Goal: Communication & Community: Answer question/provide support

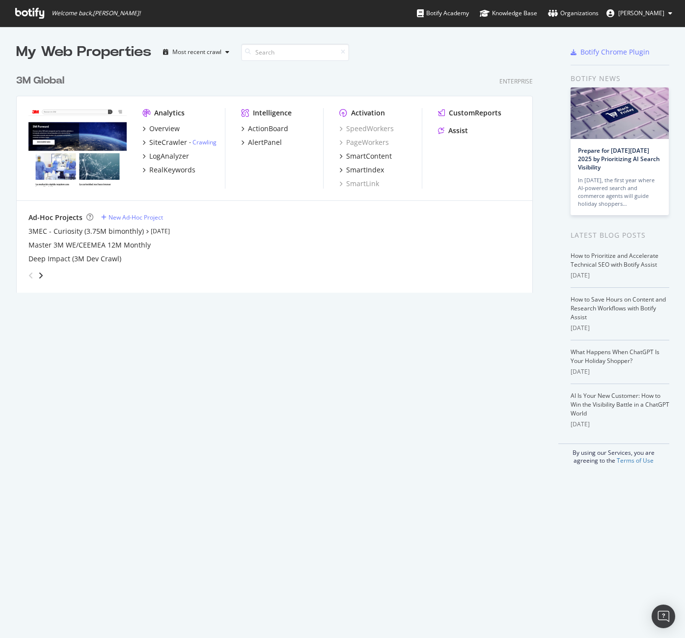
scroll to position [630, 670]
click at [464, 134] on div "Assist" at bounding box center [458, 131] width 20 height 10
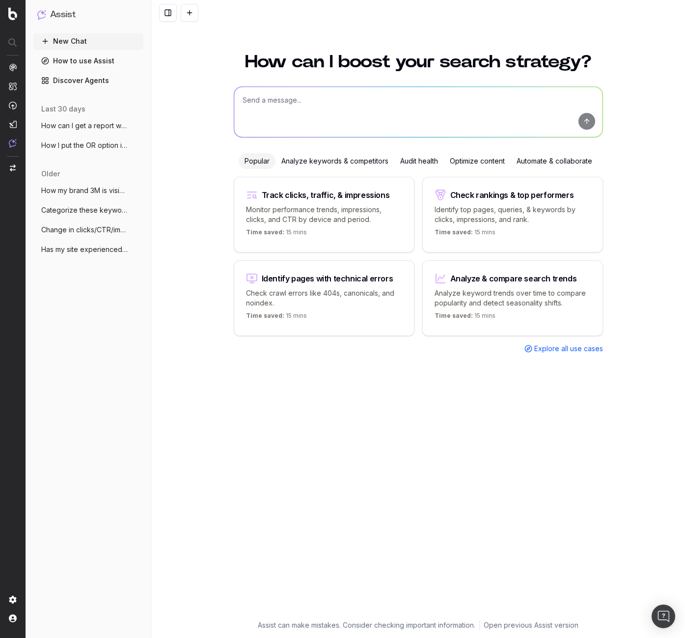
click at [96, 129] on span "How can I get a report with the correct" at bounding box center [84, 126] width 86 height 10
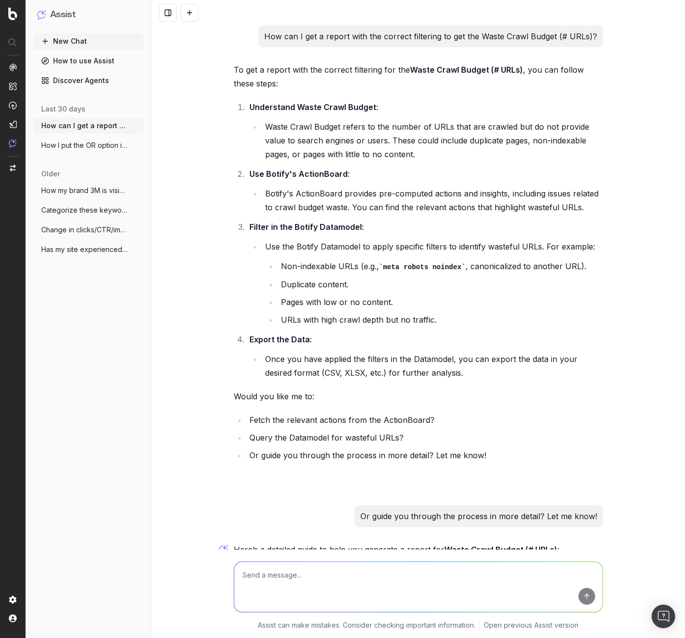
scroll to position [1066, 0]
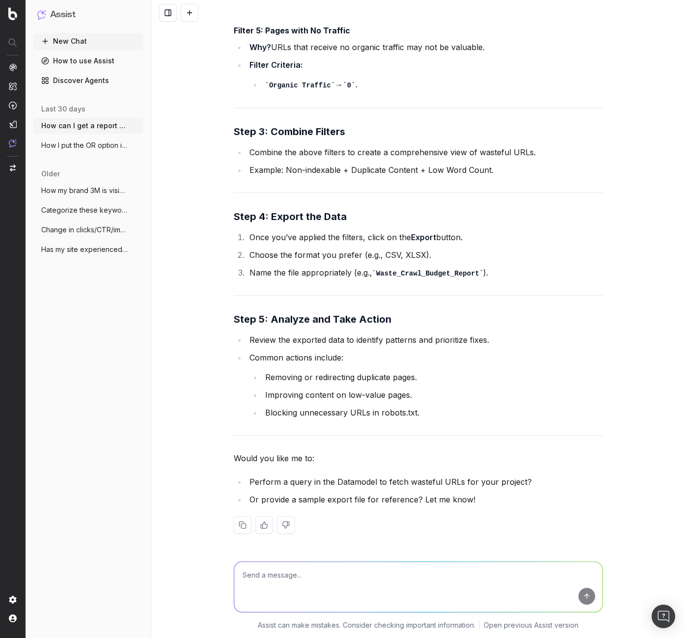
click at [91, 145] on span "How I put the OR option in the filters?" at bounding box center [84, 145] width 86 height 10
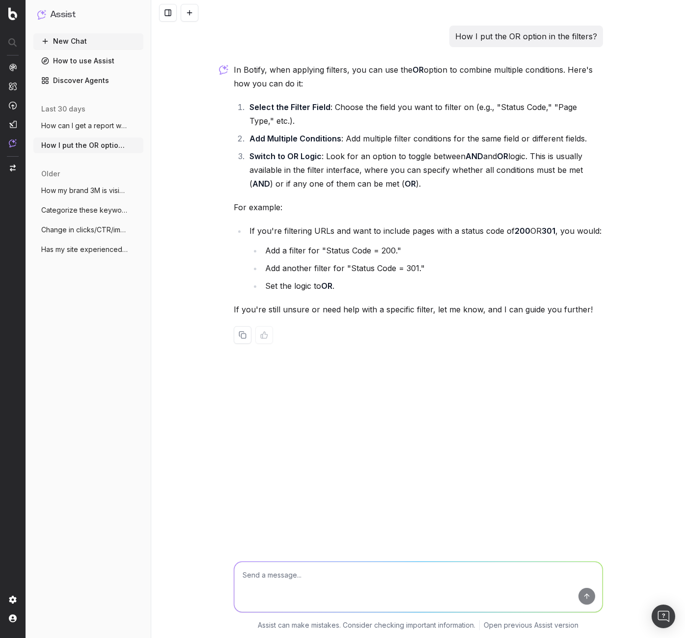
click at [87, 188] on span "How my brand 3M is visibile for AI bots?" at bounding box center [84, 191] width 86 height 10
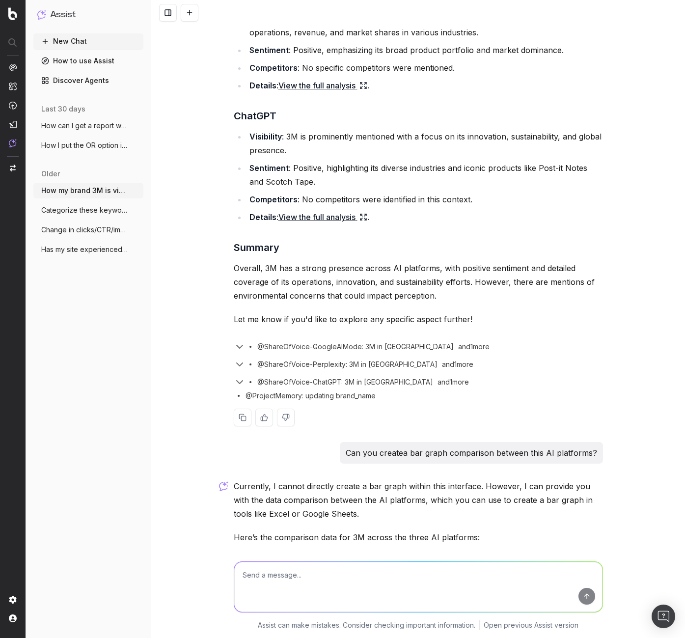
scroll to position [295, 0]
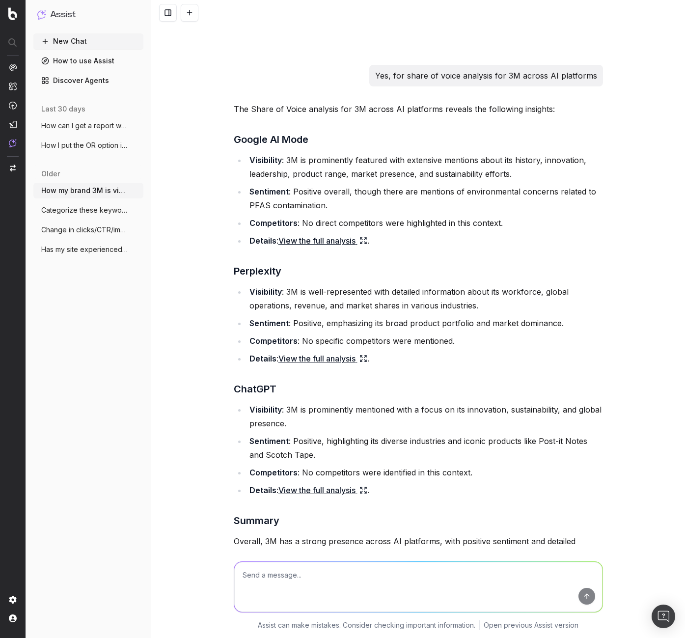
click at [311, 244] on link "View the full analysis" at bounding box center [322, 241] width 89 height 14
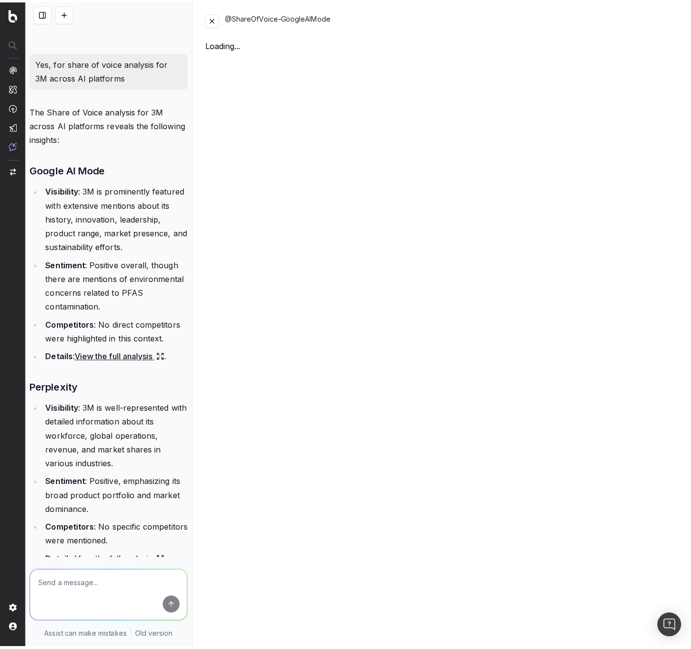
scroll to position [473, 0]
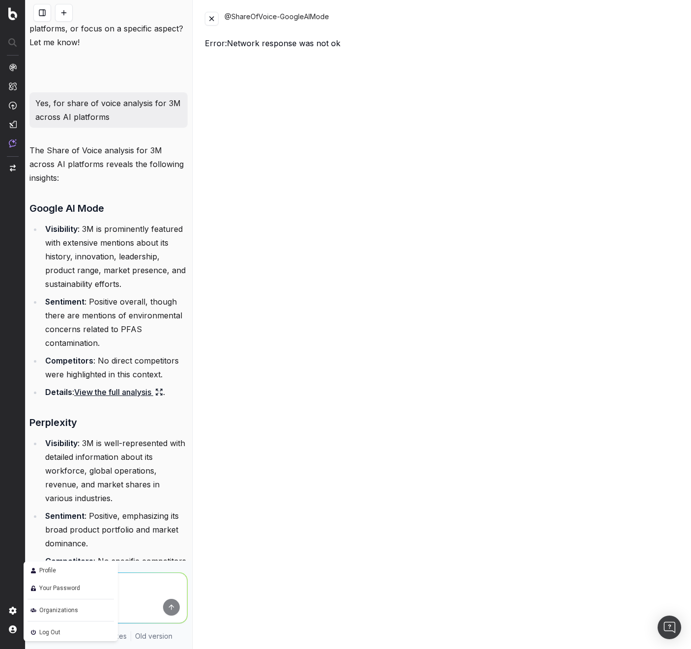
click at [58, 634] on span "Log Out" at bounding box center [49, 632] width 21 height 12
